Goal: Book appointment/travel/reservation

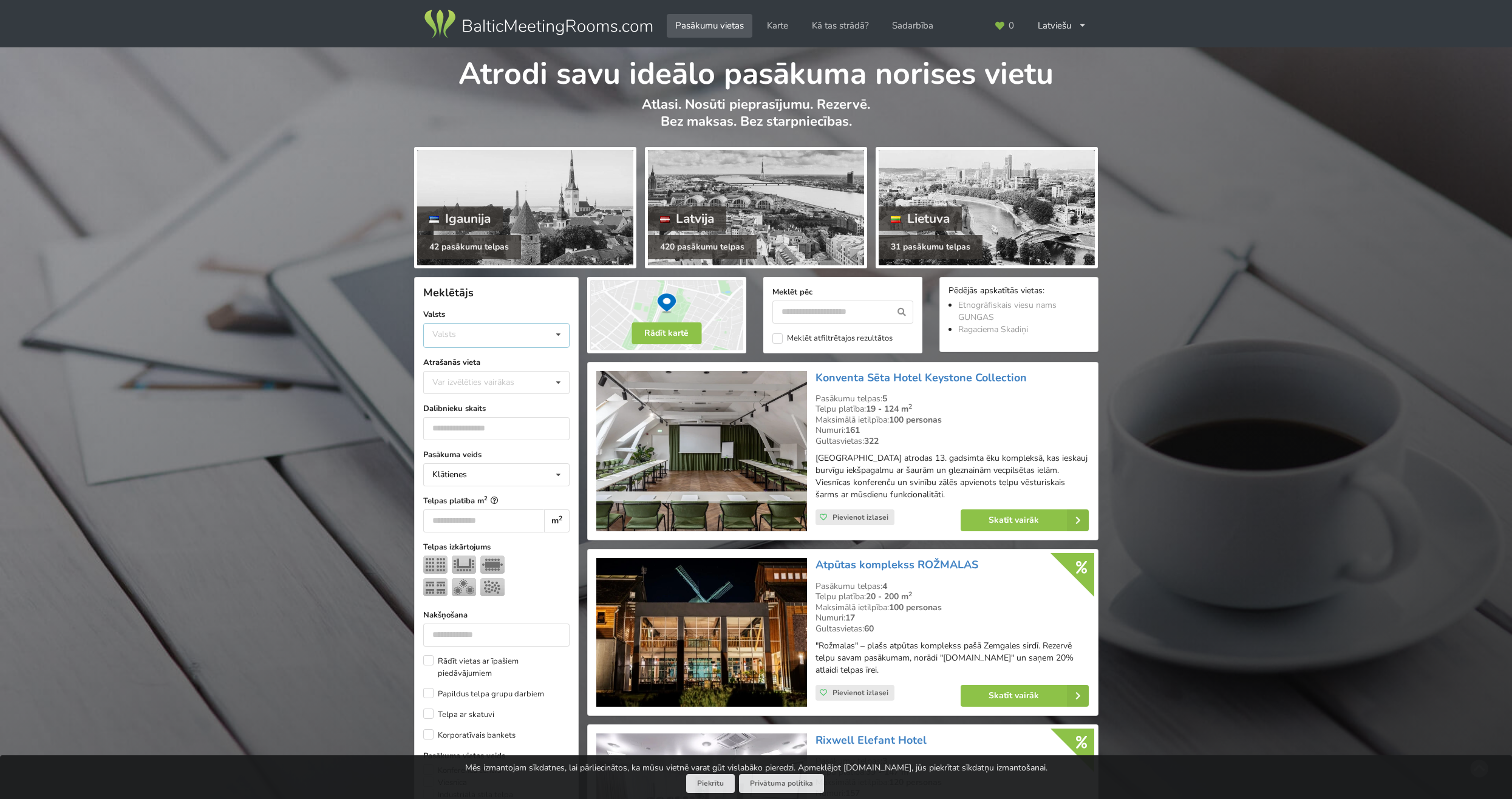
click at [514, 332] on div "Valsts Igaunija Latvija Lietuva" at bounding box center [496, 335] width 146 height 25
click at [466, 377] on div "Latvija" at bounding box center [497, 381] width 145 height 22
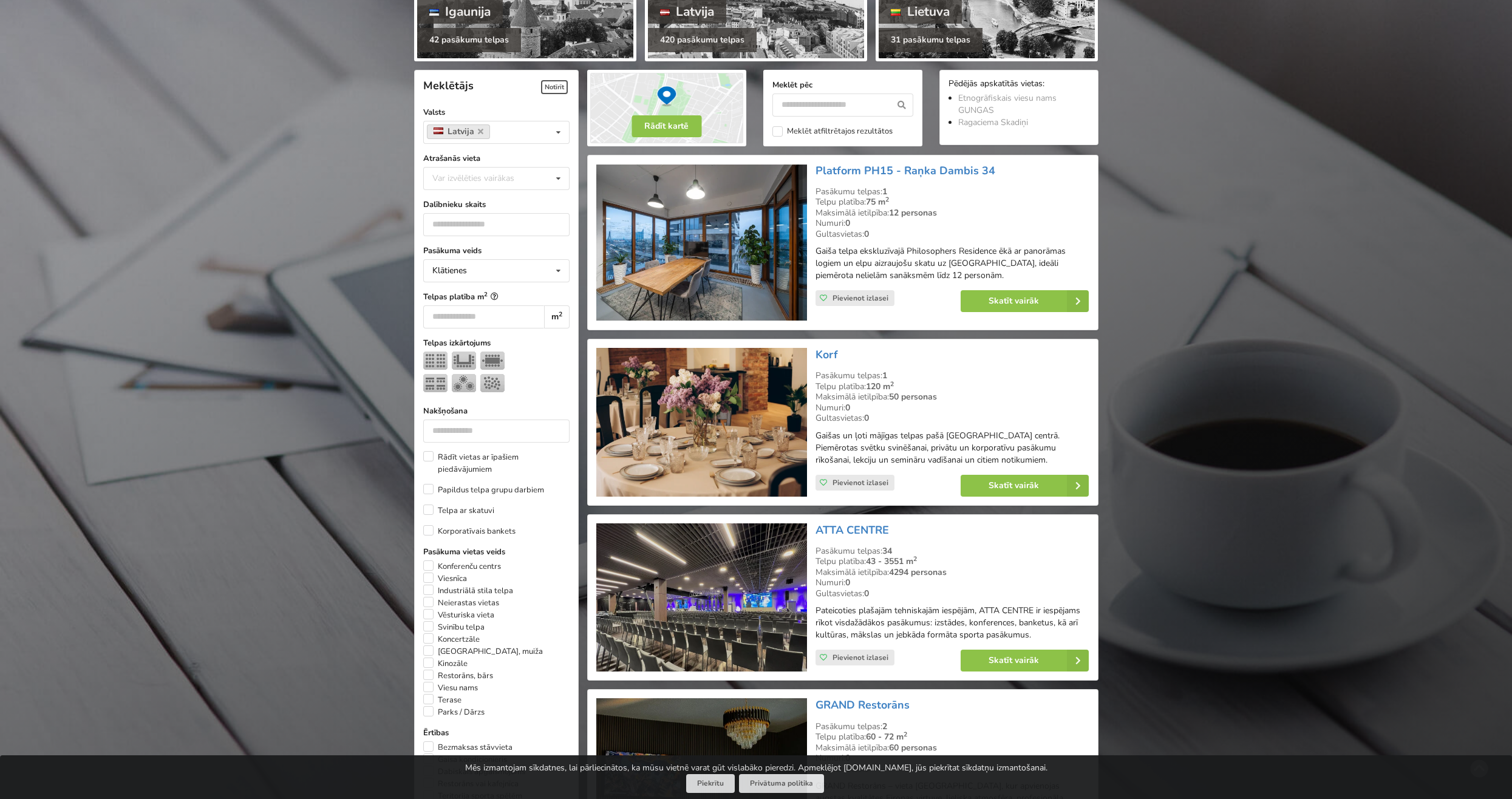
scroll to position [273, 0]
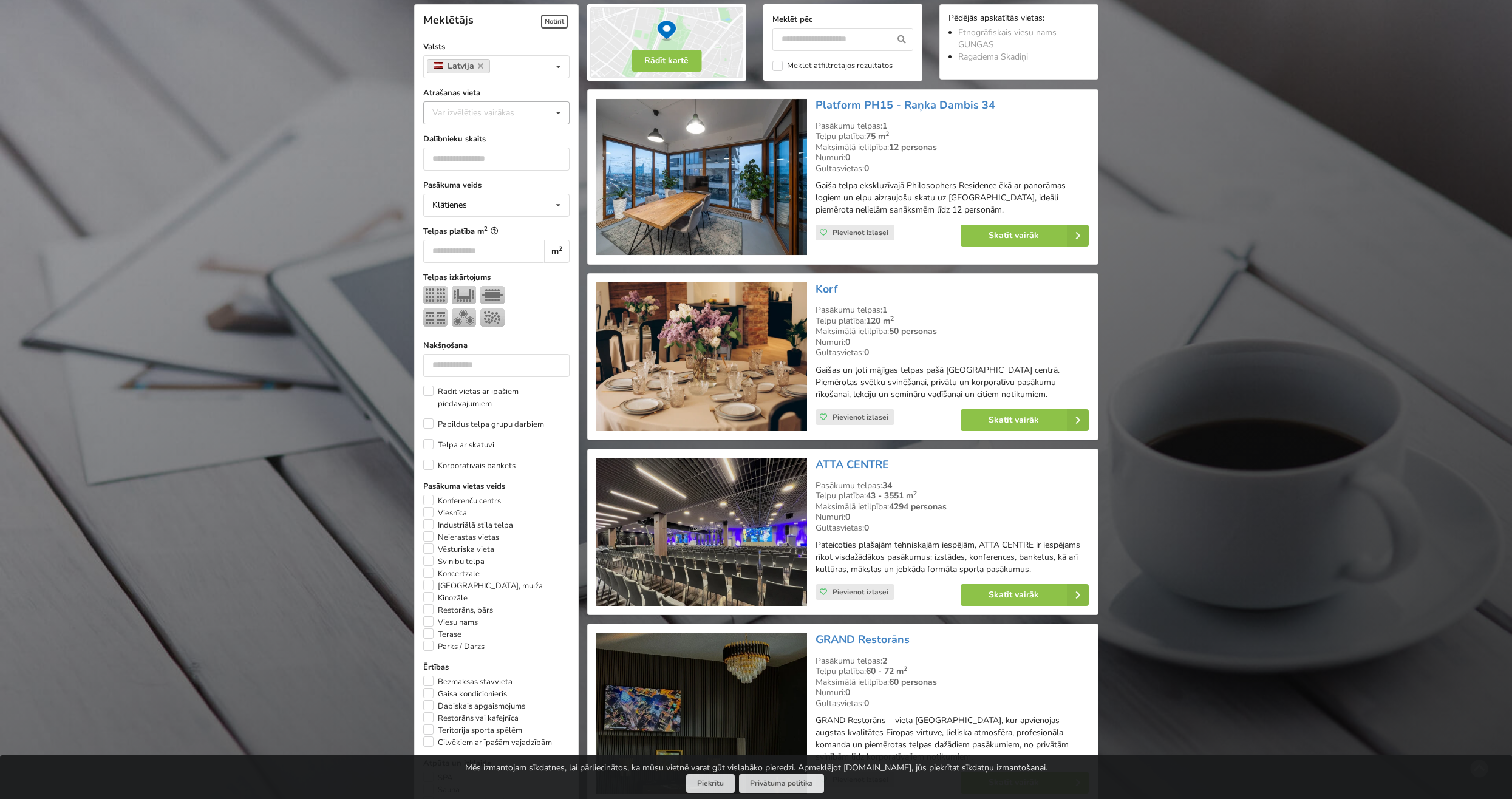
click at [530, 116] on div "Var izvēlēties vairākas" at bounding box center [486, 112] width 112 height 14
click at [470, 247] on div "[GEOGRAPHIC_DATA]" at bounding box center [497, 247] width 145 height 22
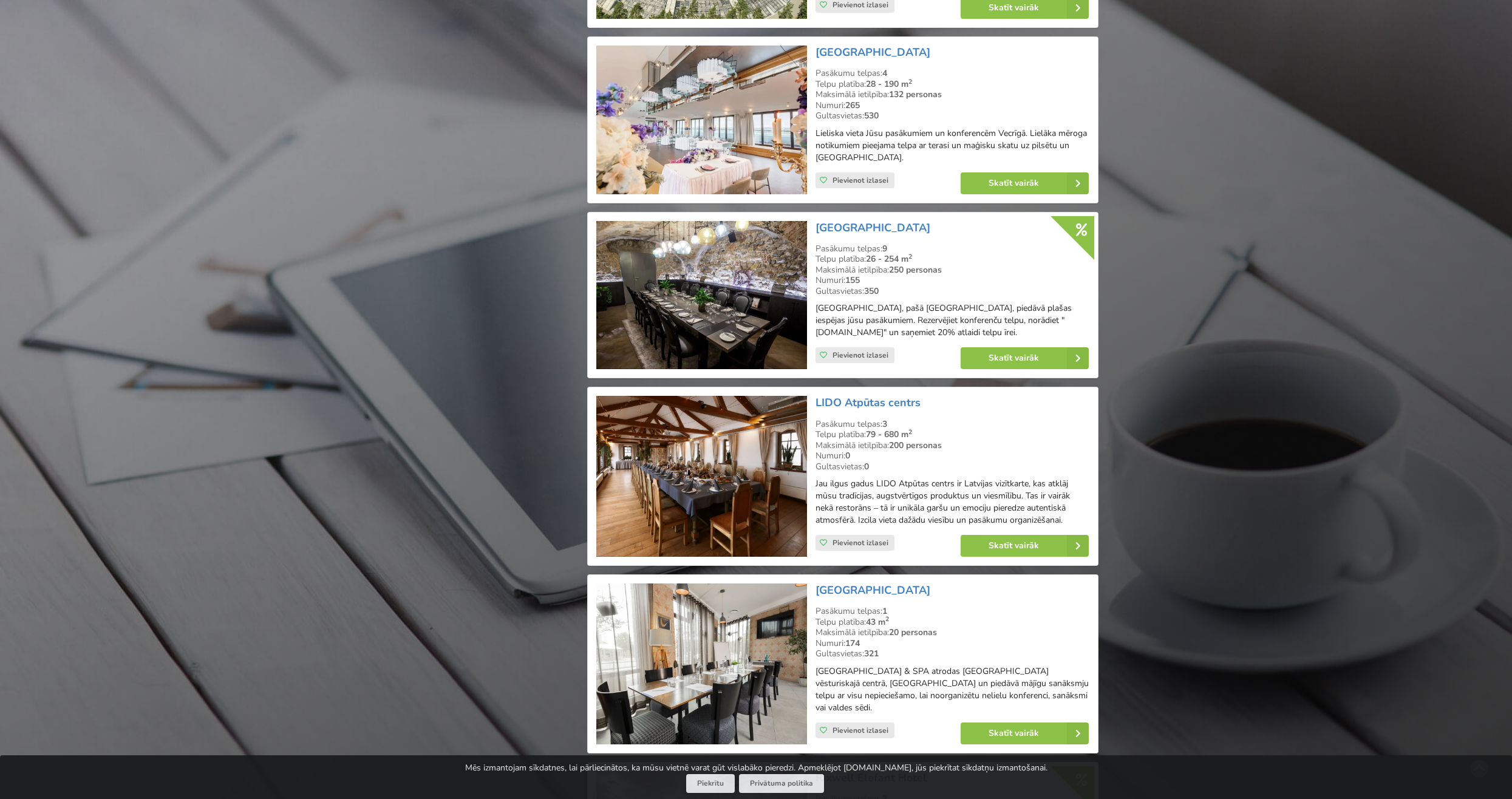
scroll to position [2397, 0]
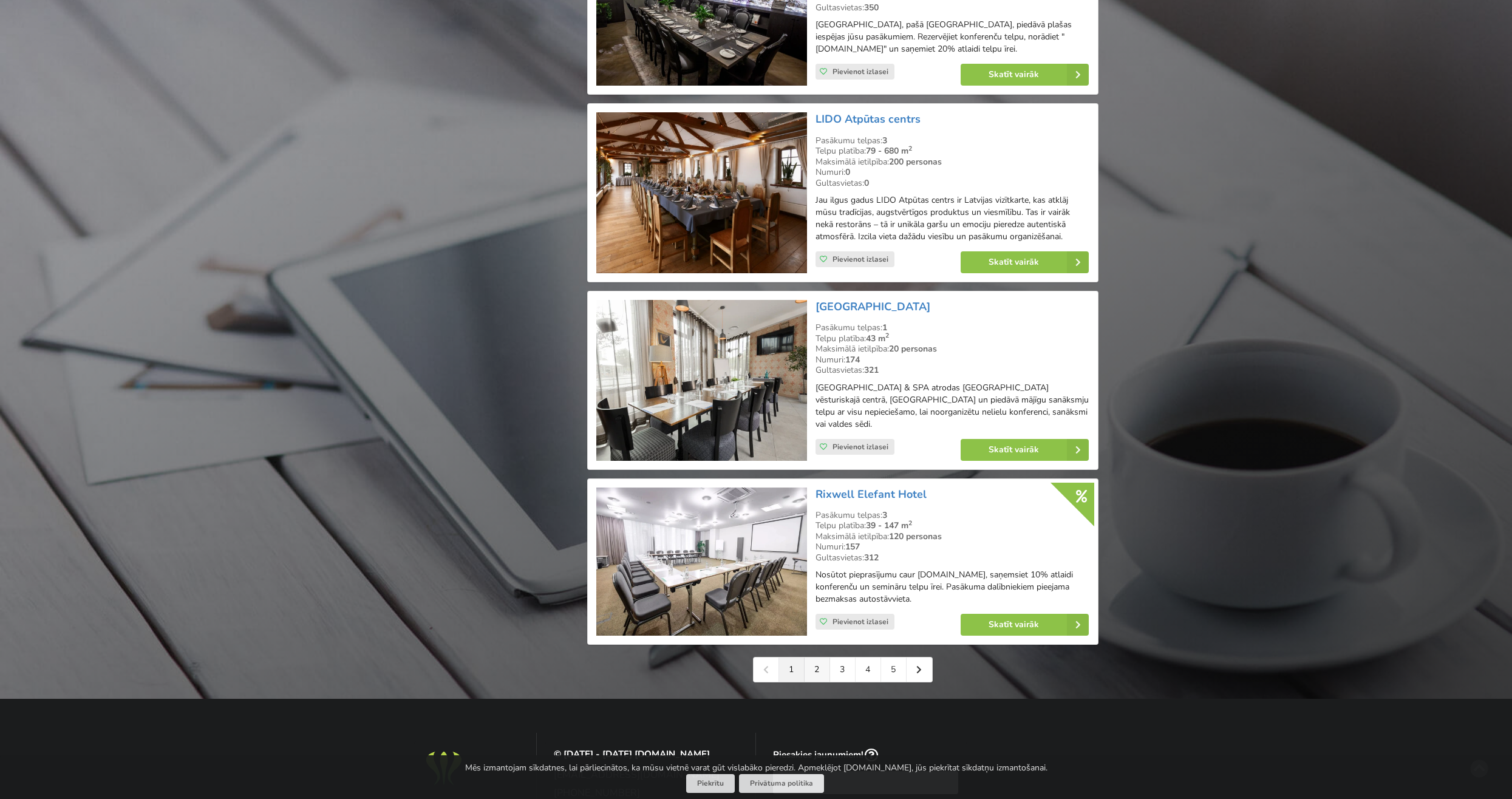
click at [812, 673] on link "2" at bounding box center [817, 669] width 25 height 24
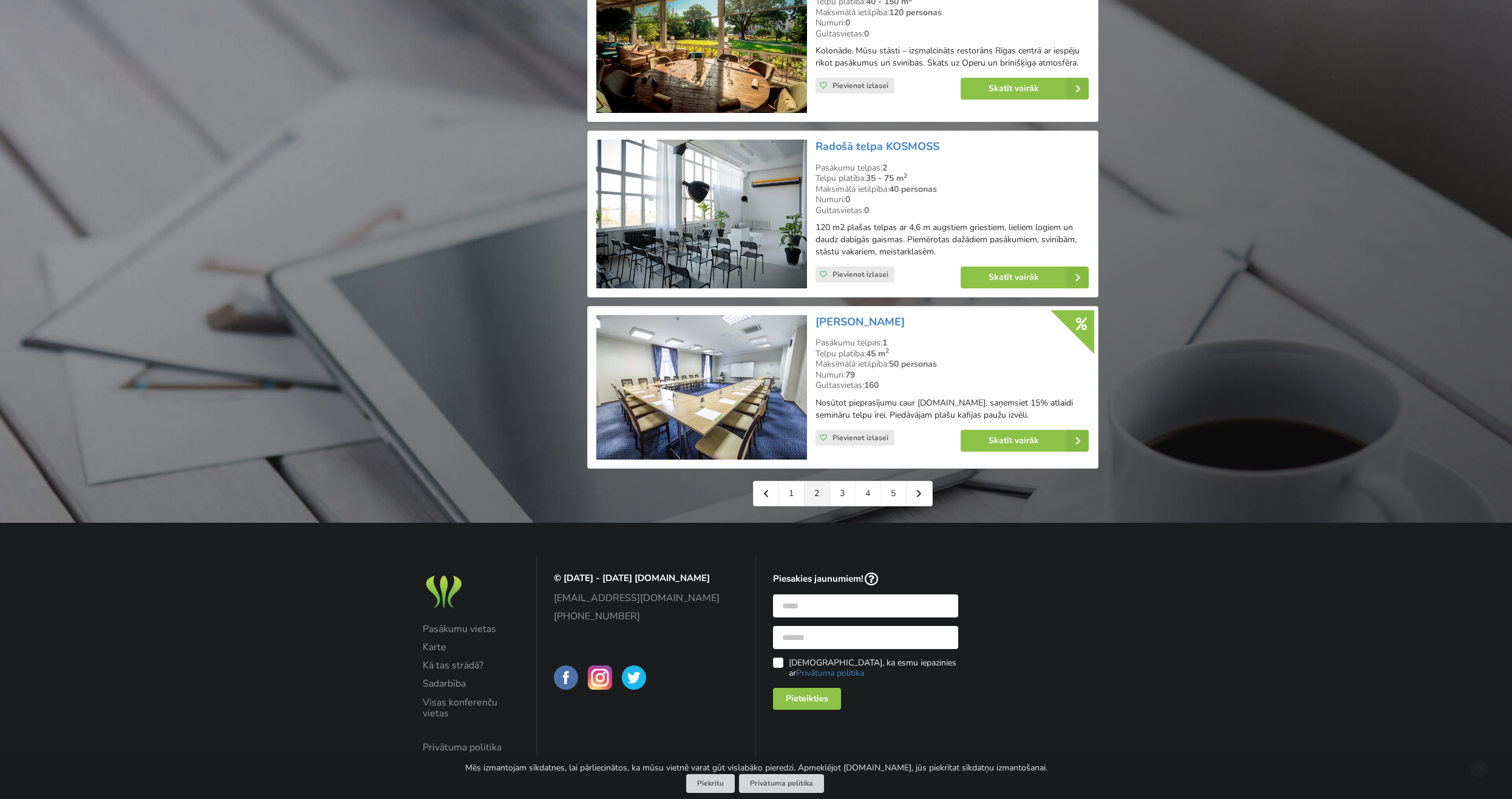
scroll to position [2599, 0]
click at [849, 481] on link "3" at bounding box center [843, 493] width 25 height 24
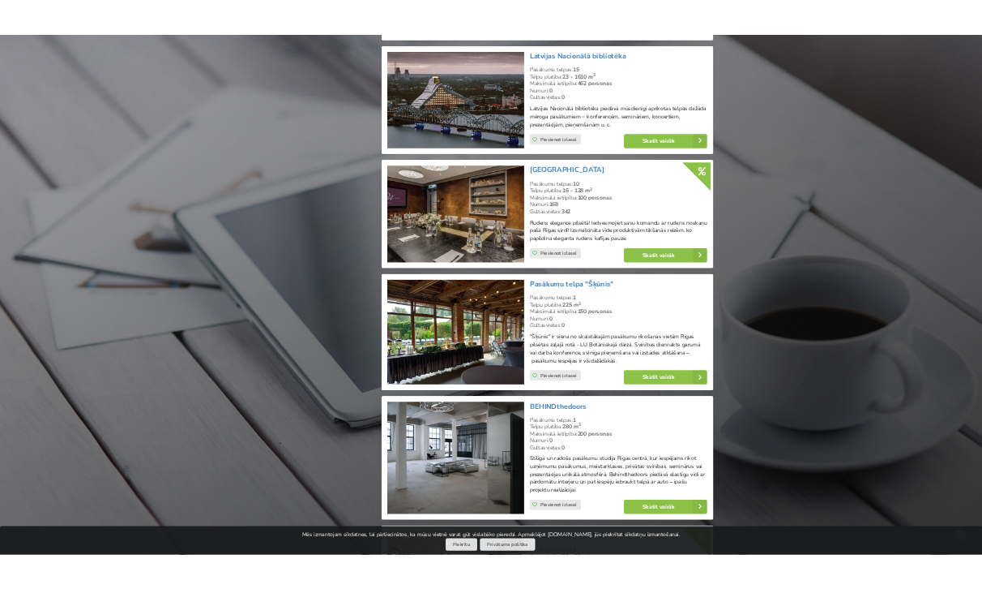
scroll to position [1890, 0]
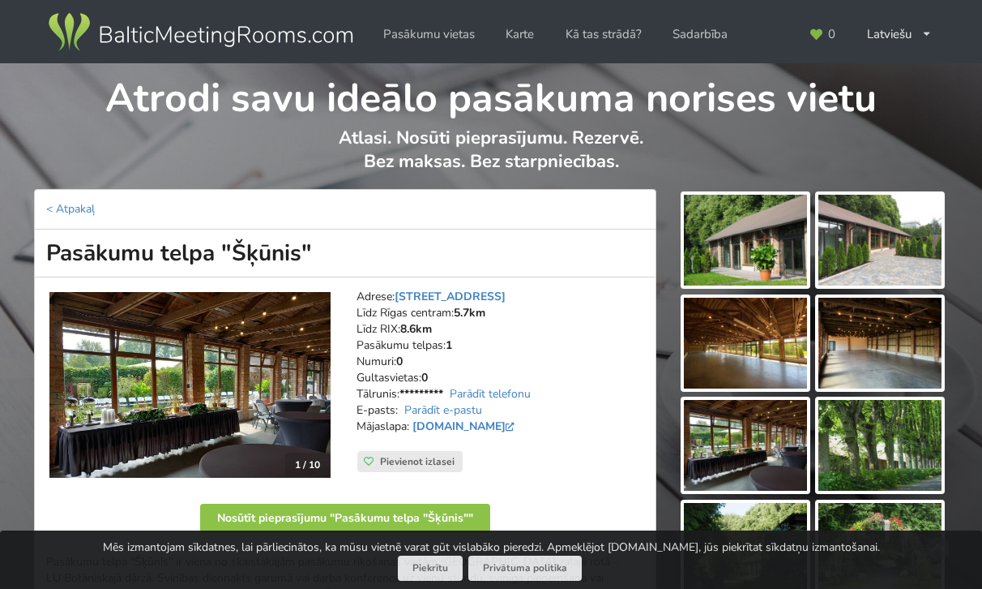
click at [700, 245] on img at bounding box center [745, 240] width 123 height 91
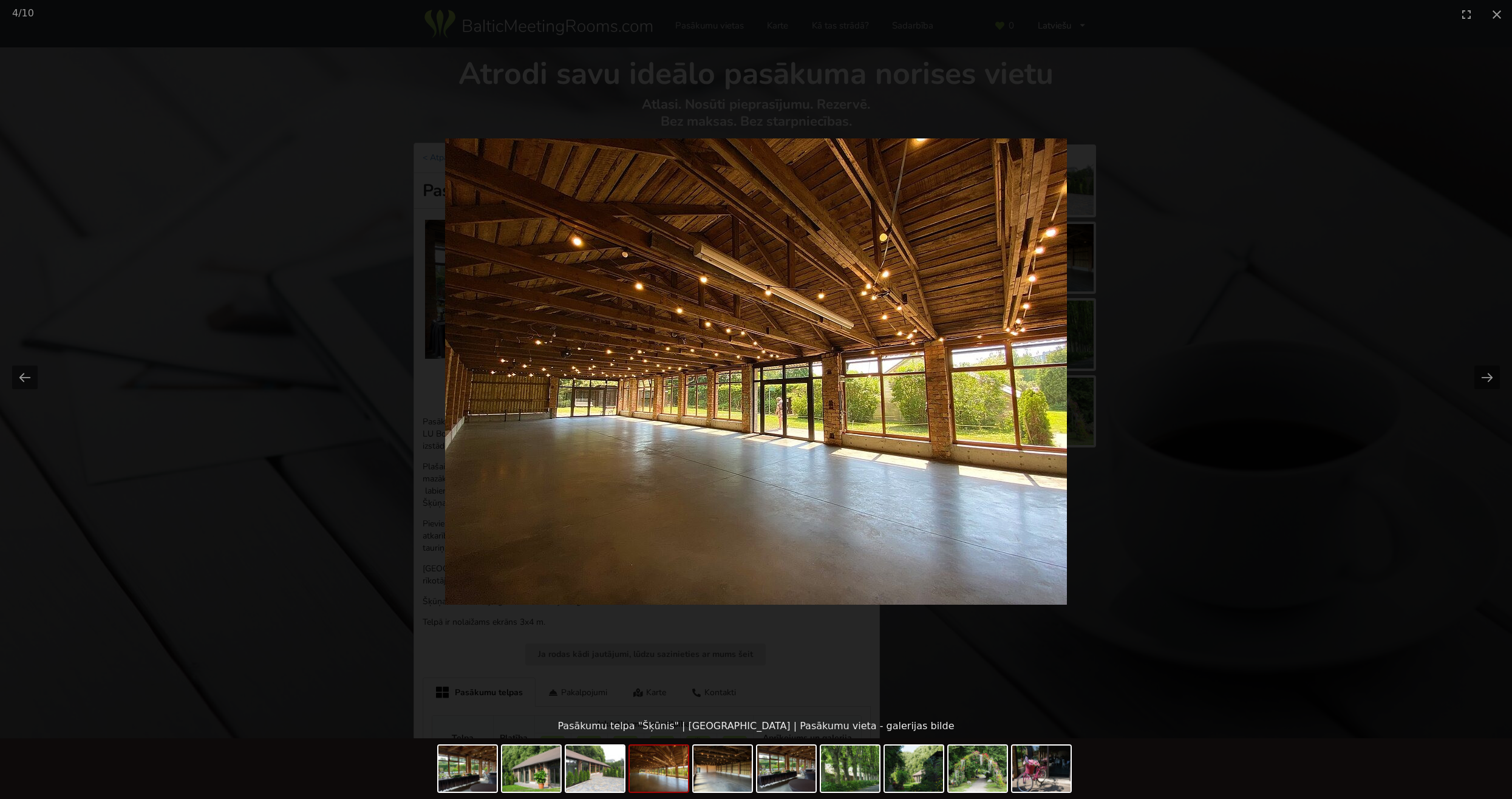
click at [1195, 315] on picture at bounding box center [756, 371] width 1512 height 685
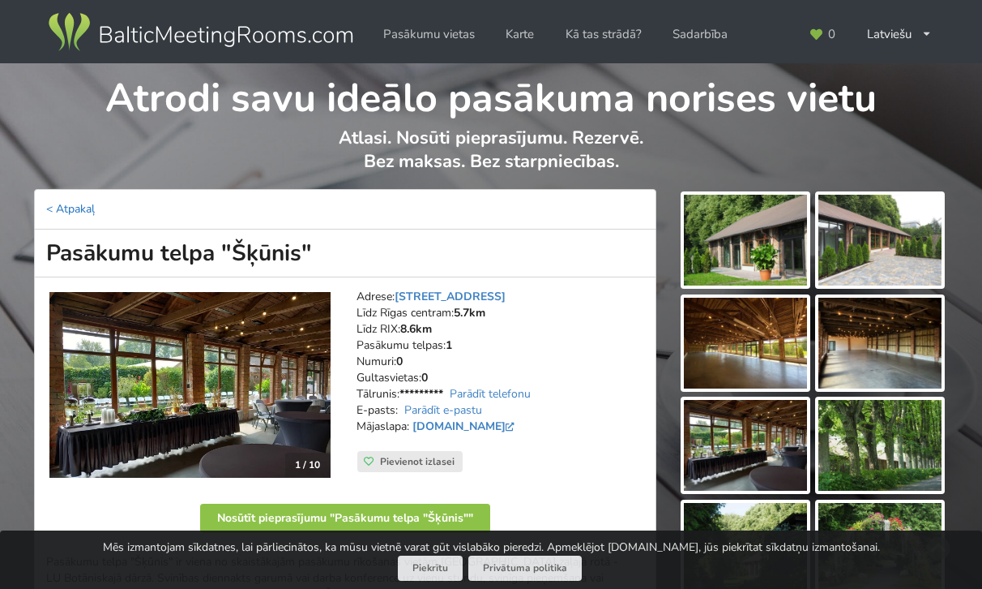
click at [69, 213] on link "< Atpakaļ" at bounding box center [70, 208] width 49 height 15
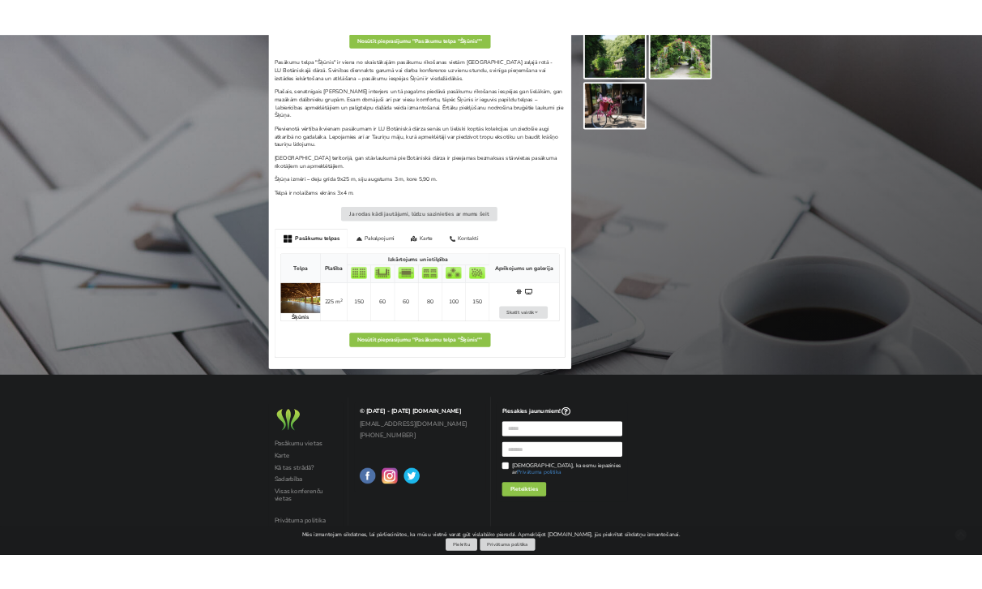
scroll to position [506, 0]
